Goal: Information Seeking & Learning: Check status

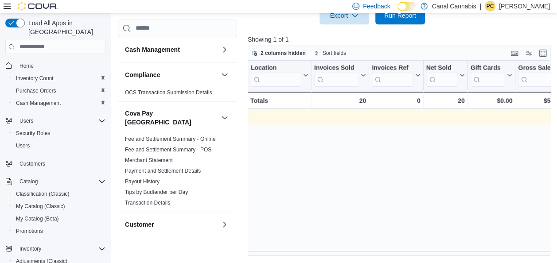
scroll to position [0, 1081]
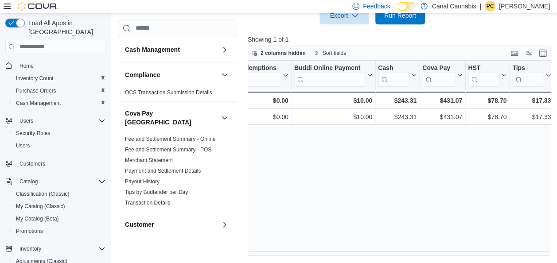
scroll to position [0, 1081]
